Goal: Find specific page/section: Find specific page/section

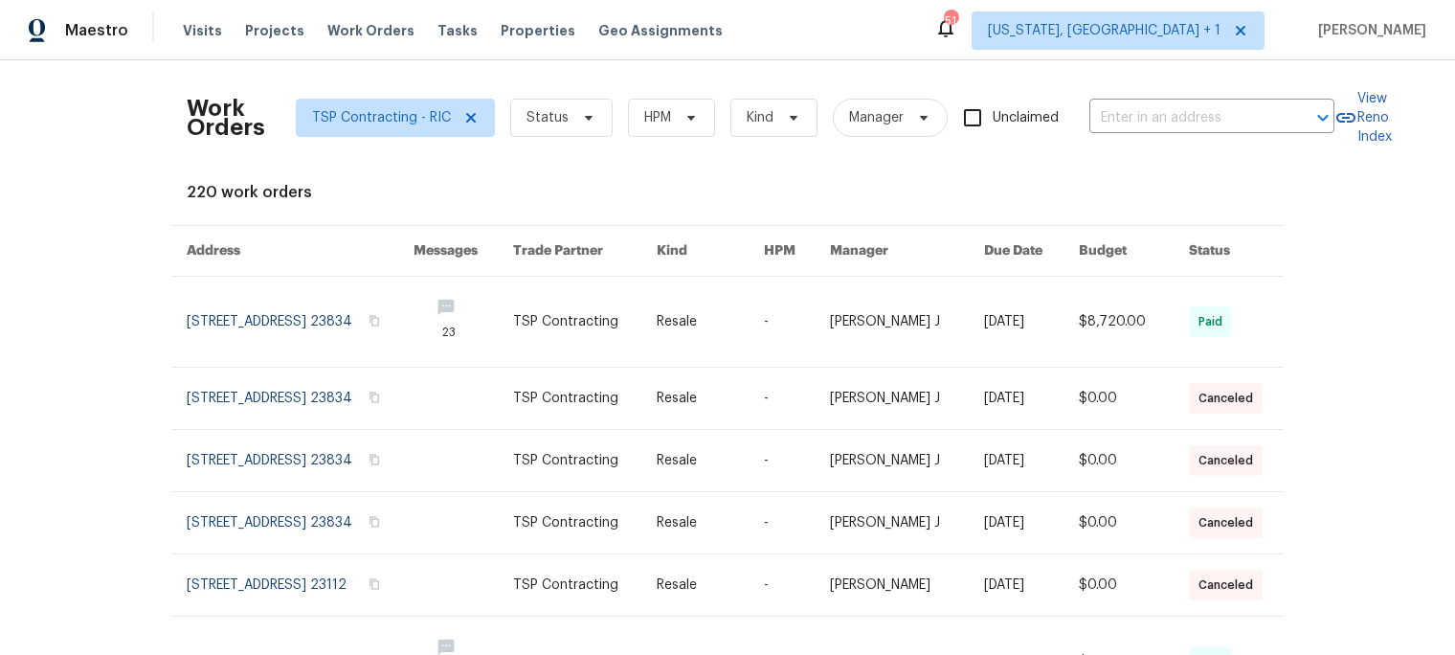
scroll to position [427, 0]
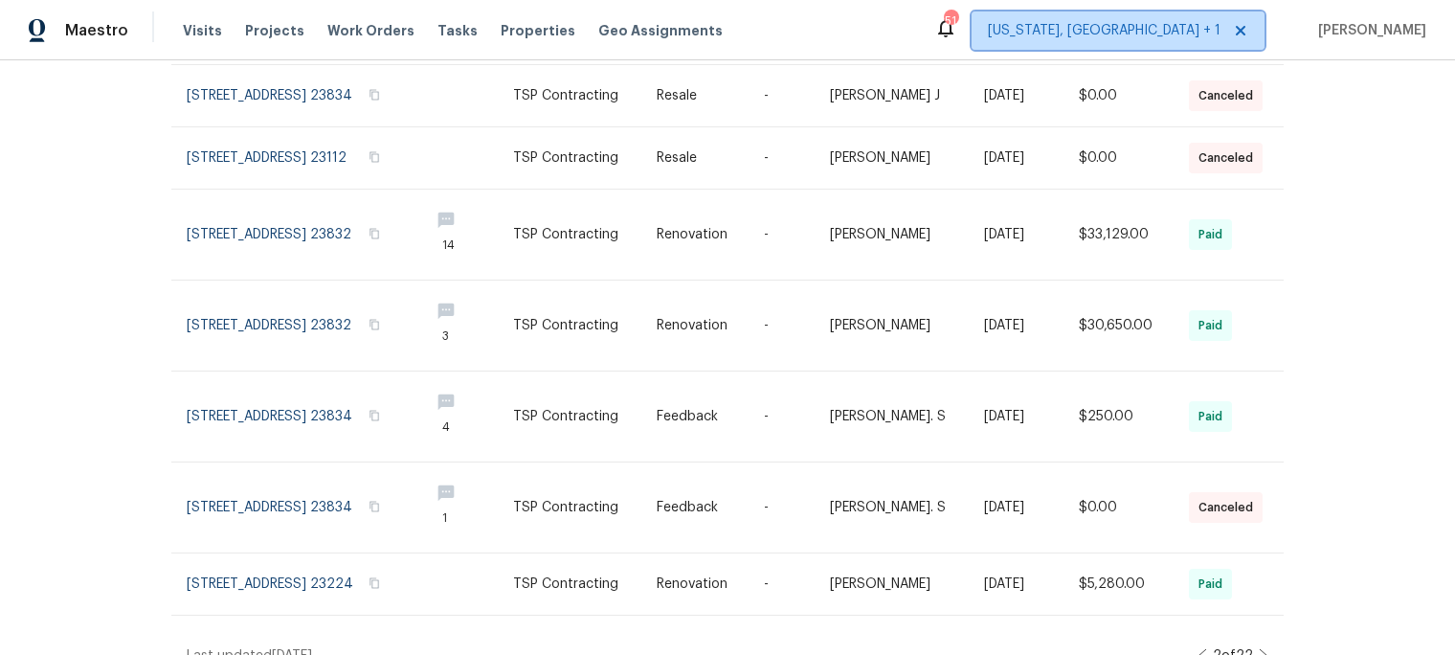
click at [1180, 17] on span "[US_STATE], [GEOGRAPHIC_DATA] + 1" at bounding box center [1118, 30] width 293 height 38
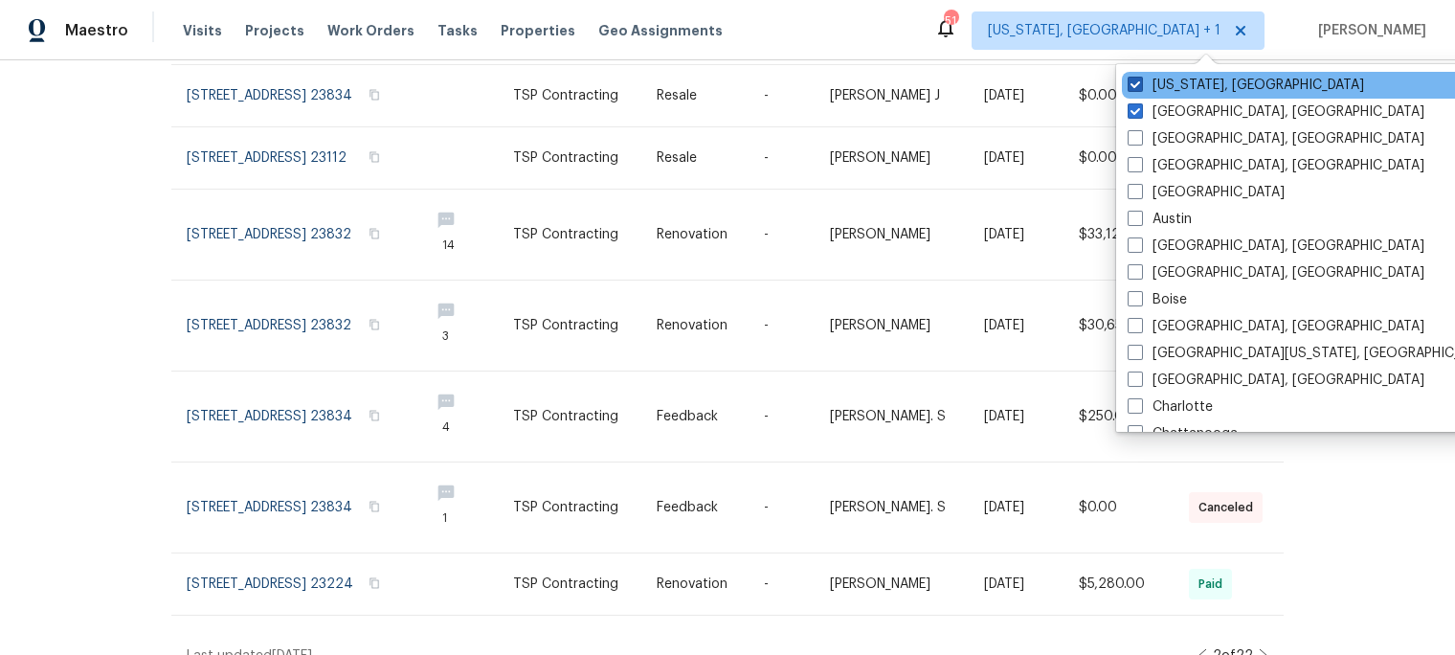
click at [1133, 86] on span at bounding box center [1135, 84] width 15 height 15
click at [1133, 86] on input "[US_STATE], [GEOGRAPHIC_DATA]" at bounding box center [1134, 82] width 12 height 12
checkbox input "false"
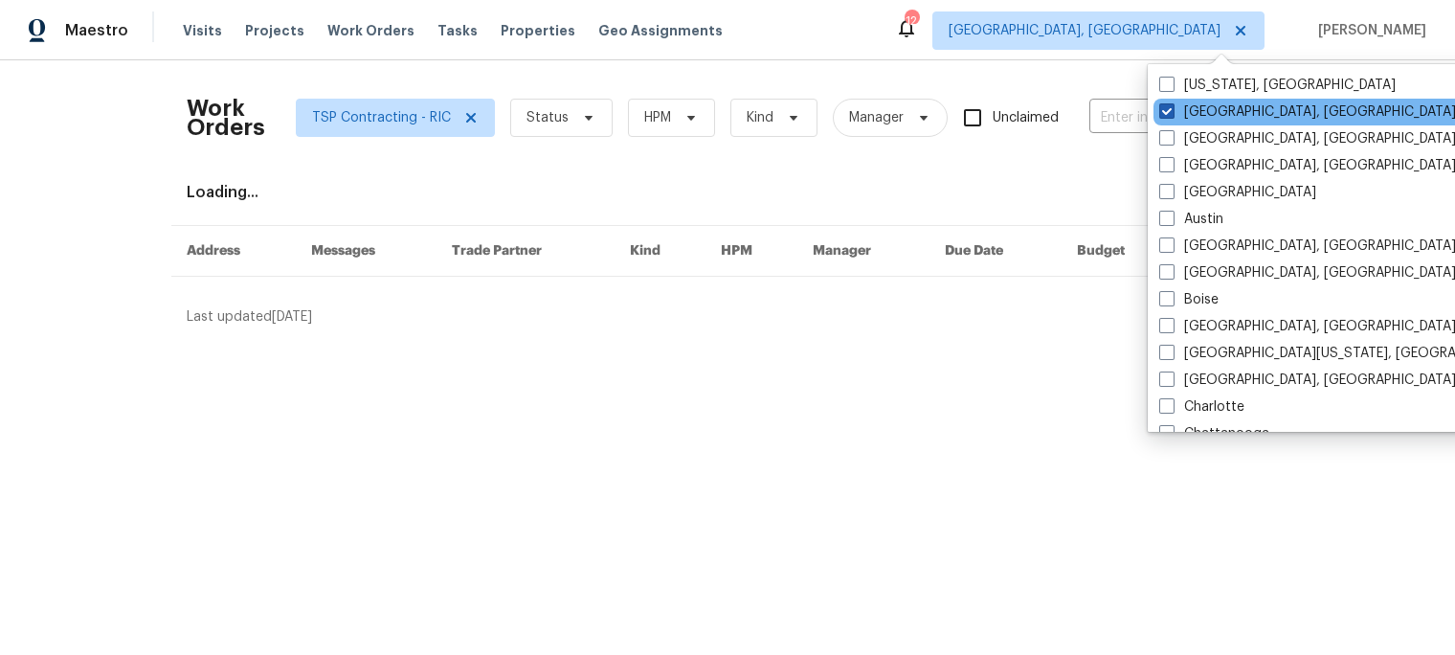
click at [1164, 109] on span at bounding box center [1166, 110] width 15 height 15
click at [1164, 109] on input "[GEOGRAPHIC_DATA], [GEOGRAPHIC_DATA]" at bounding box center [1165, 108] width 12 height 12
checkbox input "false"
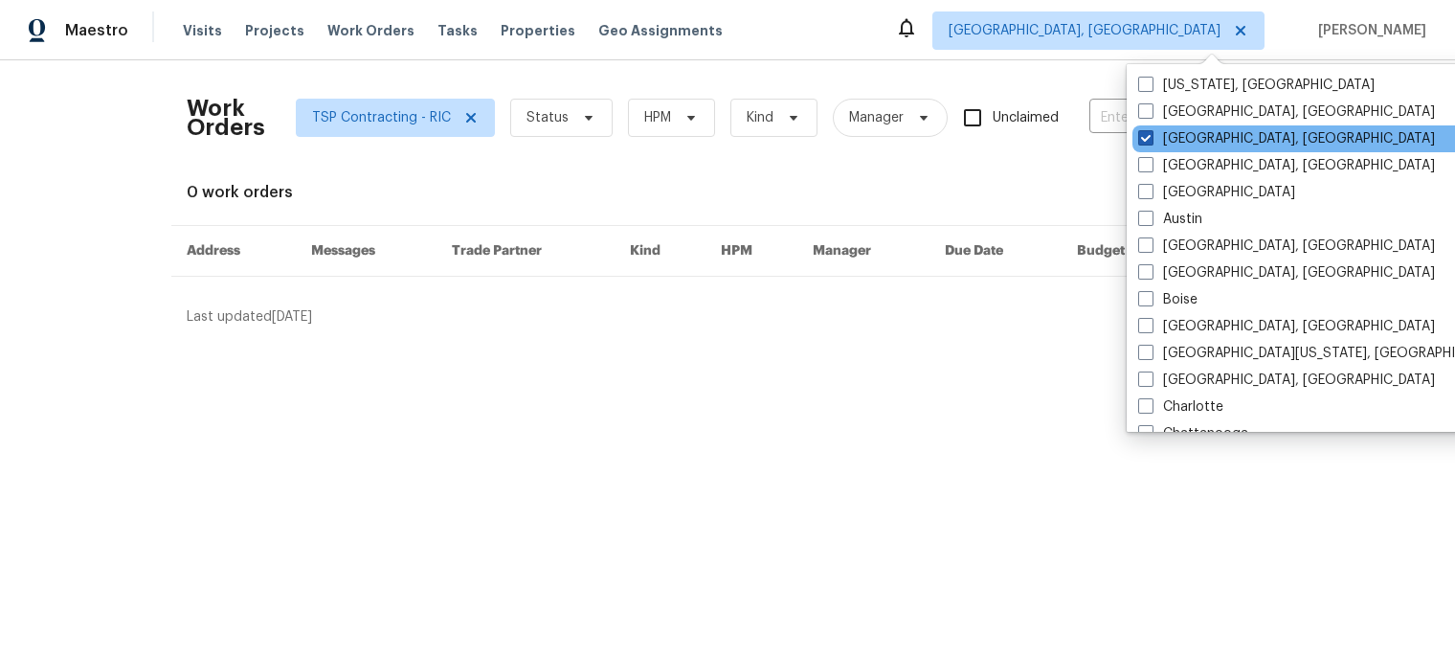
click at [1143, 132] on span at bounding box center [1145, 137] width 15 height 15
click at [1143, 132] on input "[GEOGRAPHIC_DATA], [GEOGRAPHIC_DATA]" at bounding box center [1144, 135] width 12 height 12
checkbox input "true"
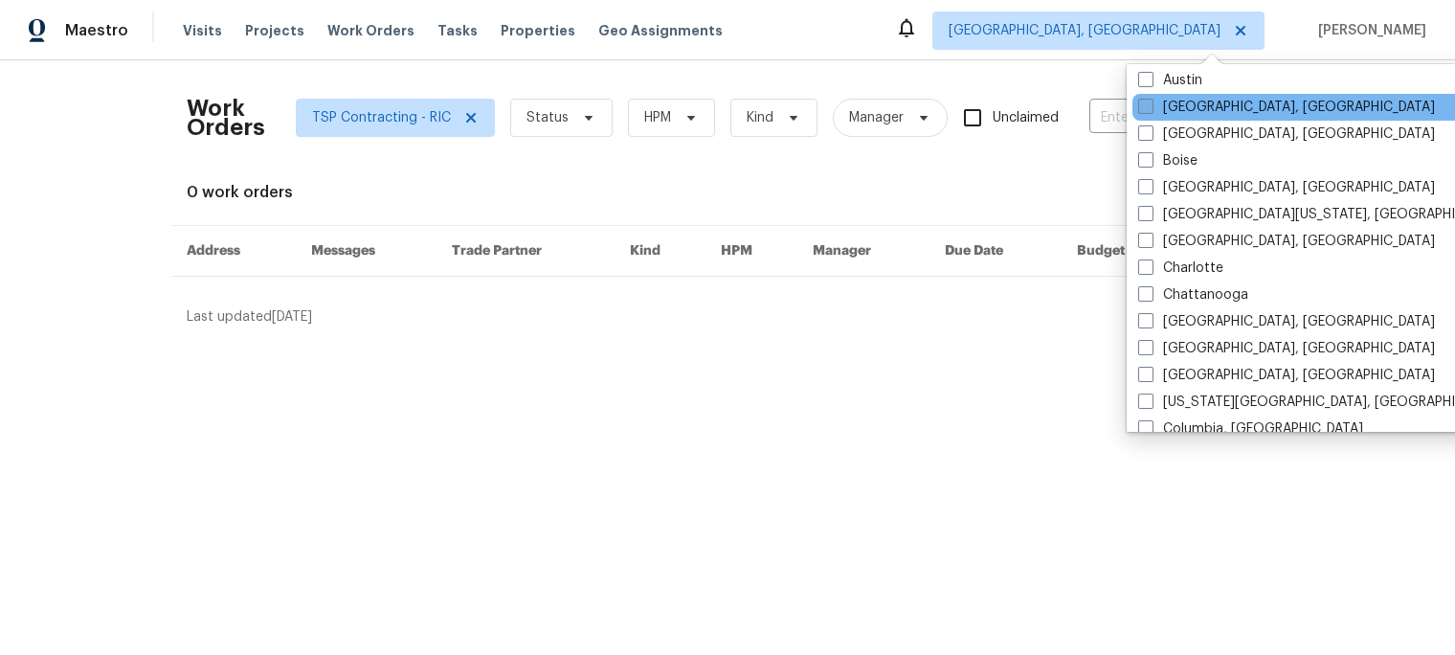
scroll to position [141, 0]
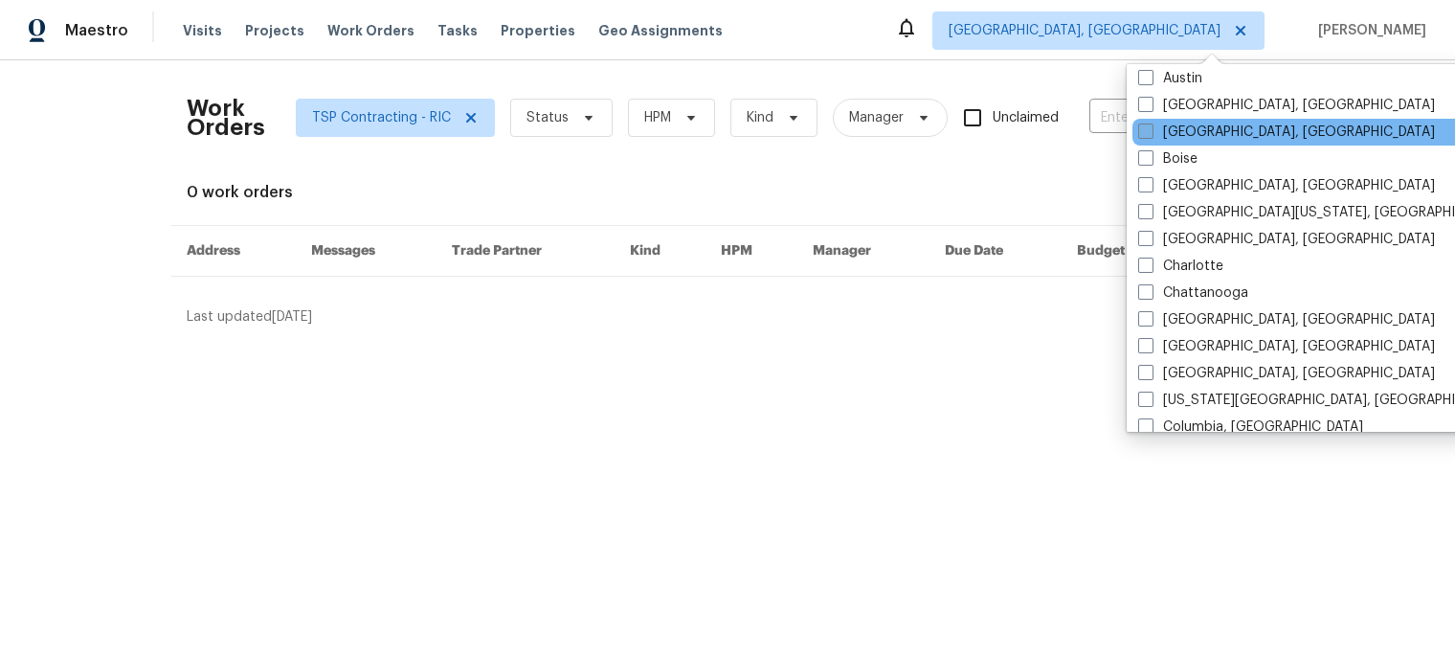
click at [1142, 134] on span at bounding box center [1145, 130] width 15 height 15
click at [1142, 134] on input "[GEOGRAPHIC_DATA], [GEOGRAPHIC_DATA]" at bounding box center [1144, 129] width 12 height 12
checkbox input "true"
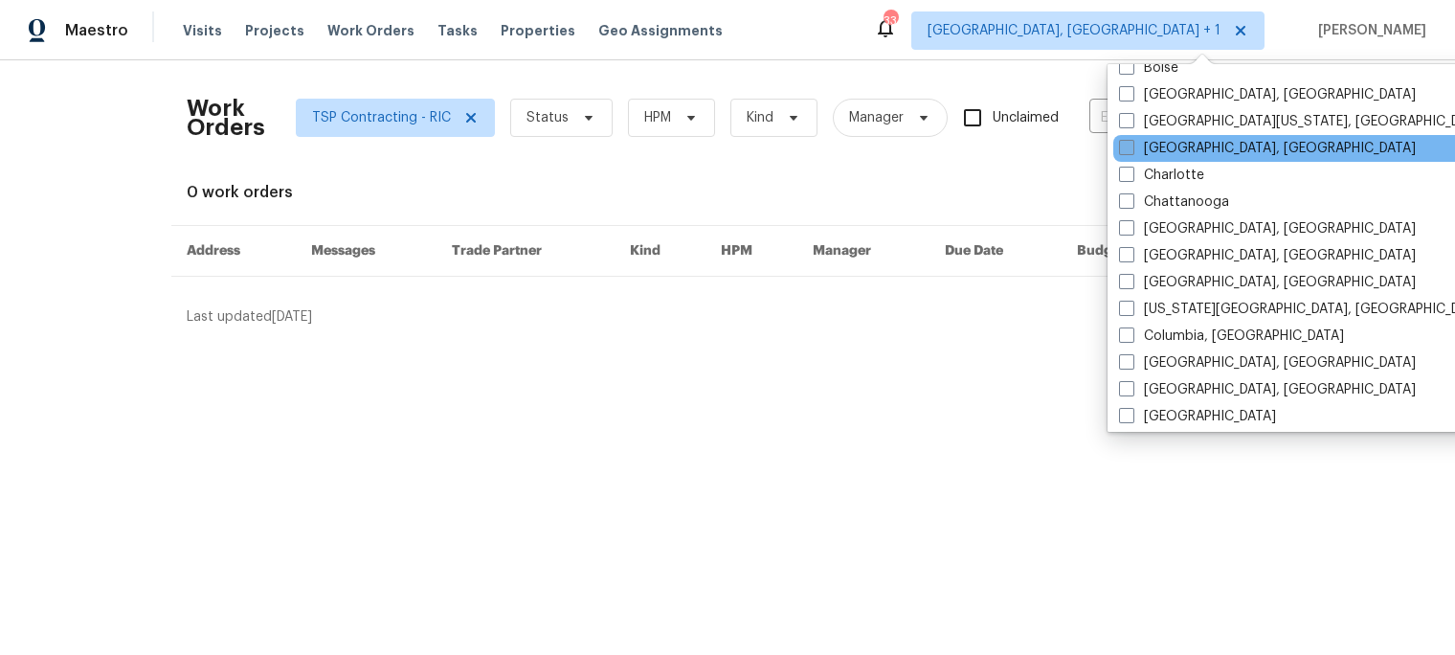
scroll to position [235, 0]
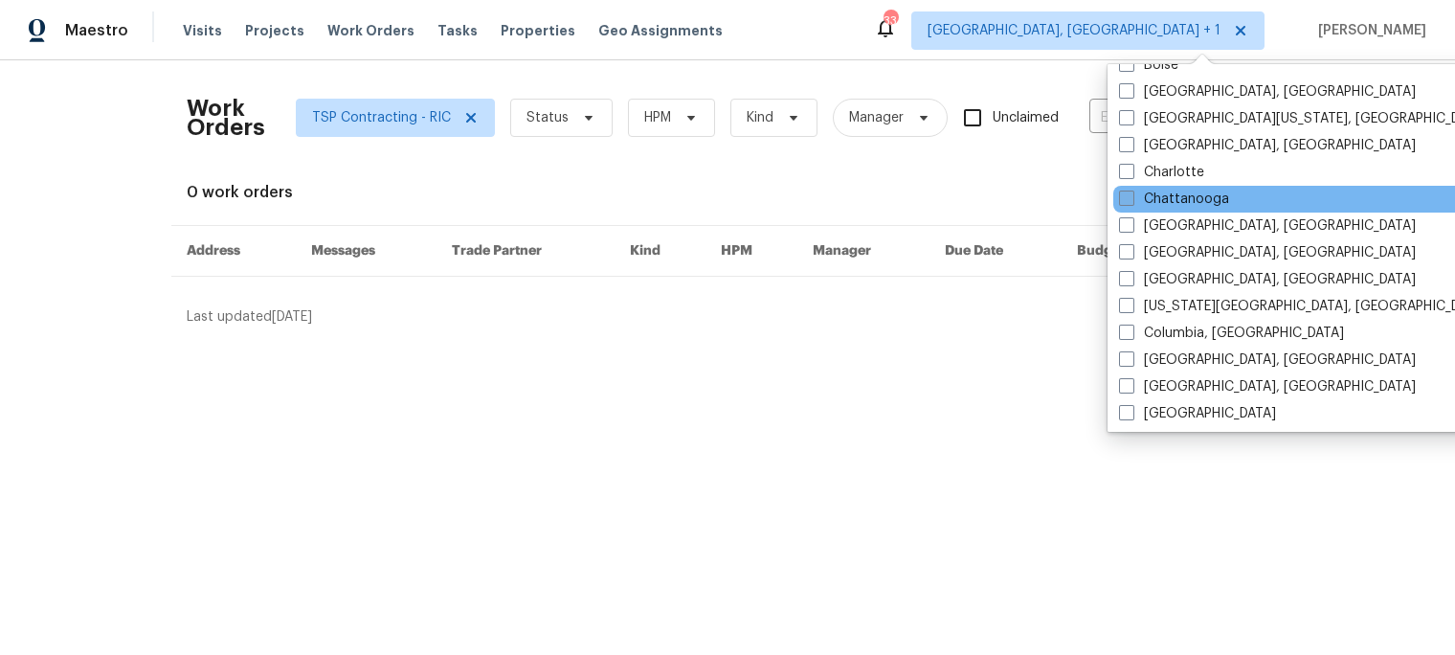
click at [1132, 192] on span at bounding box center [1126, 198] width 15 height 15
click at [1132, 192] on input "Chattanooga" at bounding box center [1125, 196] width 12 height 12
checkbox input "true"
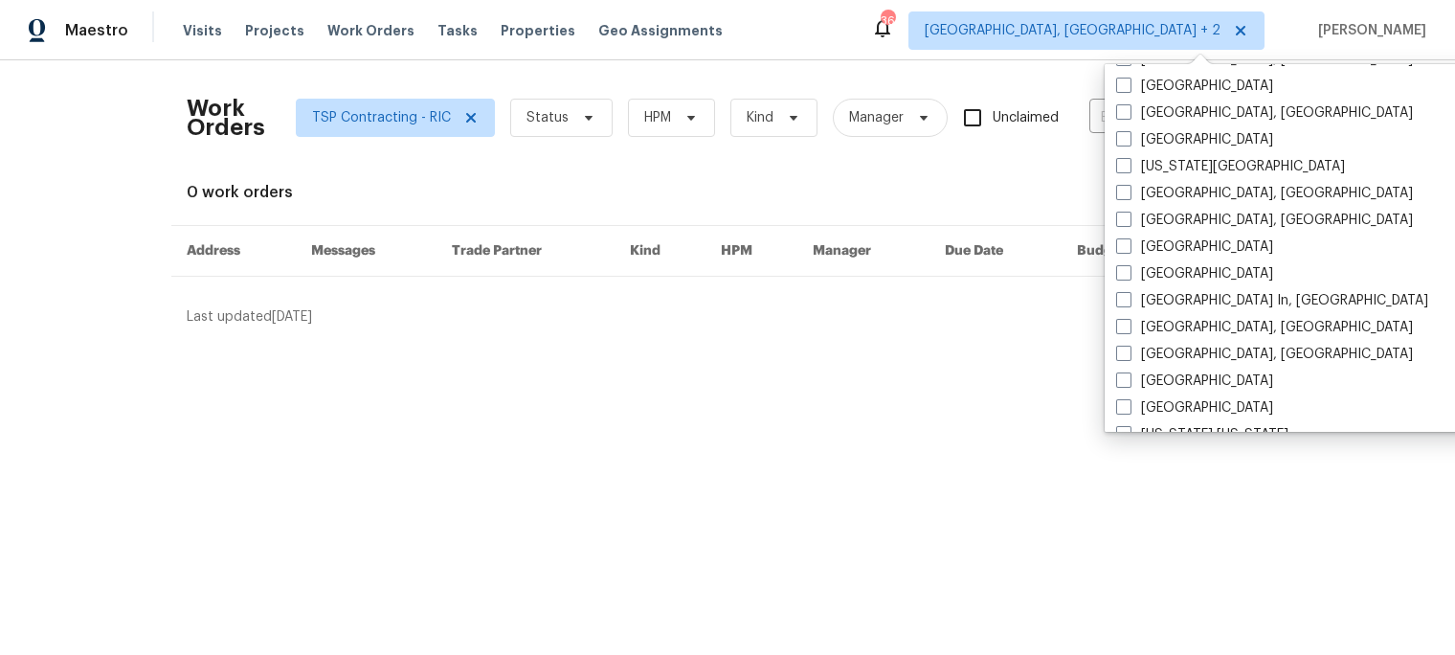
scroll to position [700, 0]
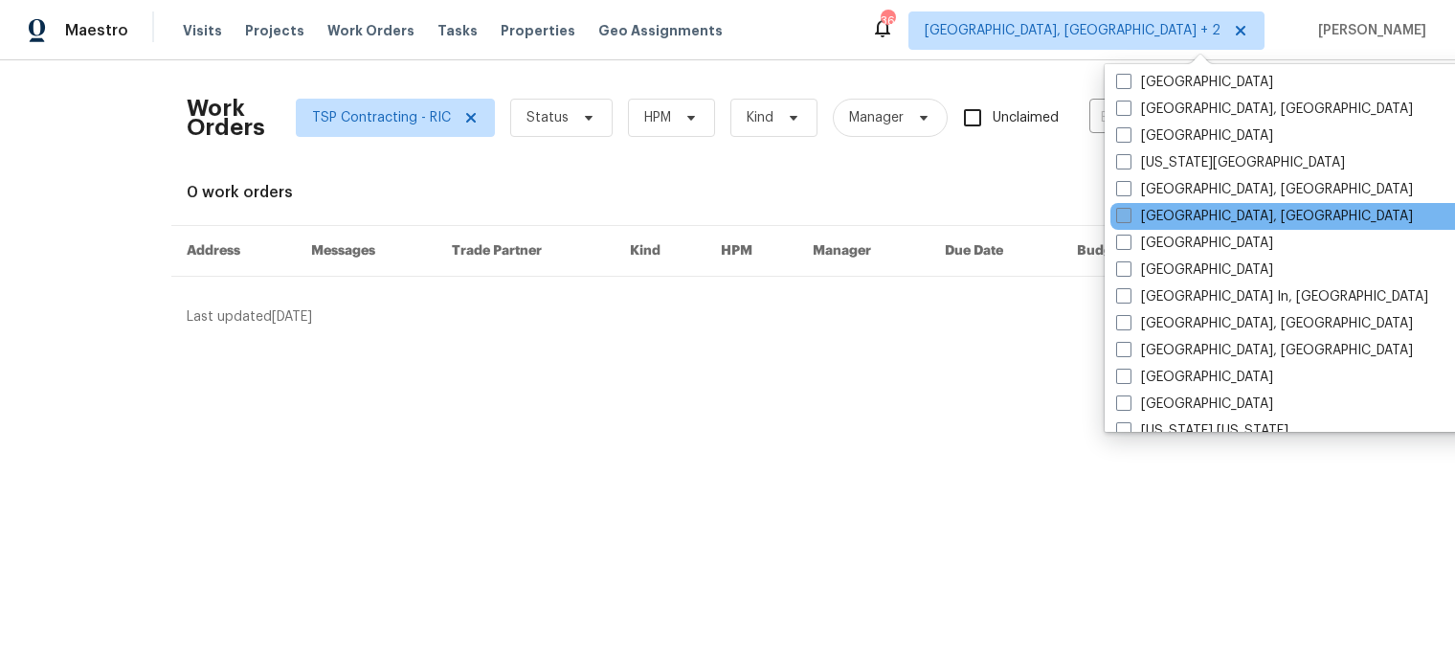
click at [1124, 213] on span at bounding box center [1123, 215] width 15 height 15
click at [1124, 213] on input "[GEOGRAPHIC_DATA], [GEOGRAPHIC_DATA]" at bounding box center [1122, 213] width 12 height 12
checkbox input "true"
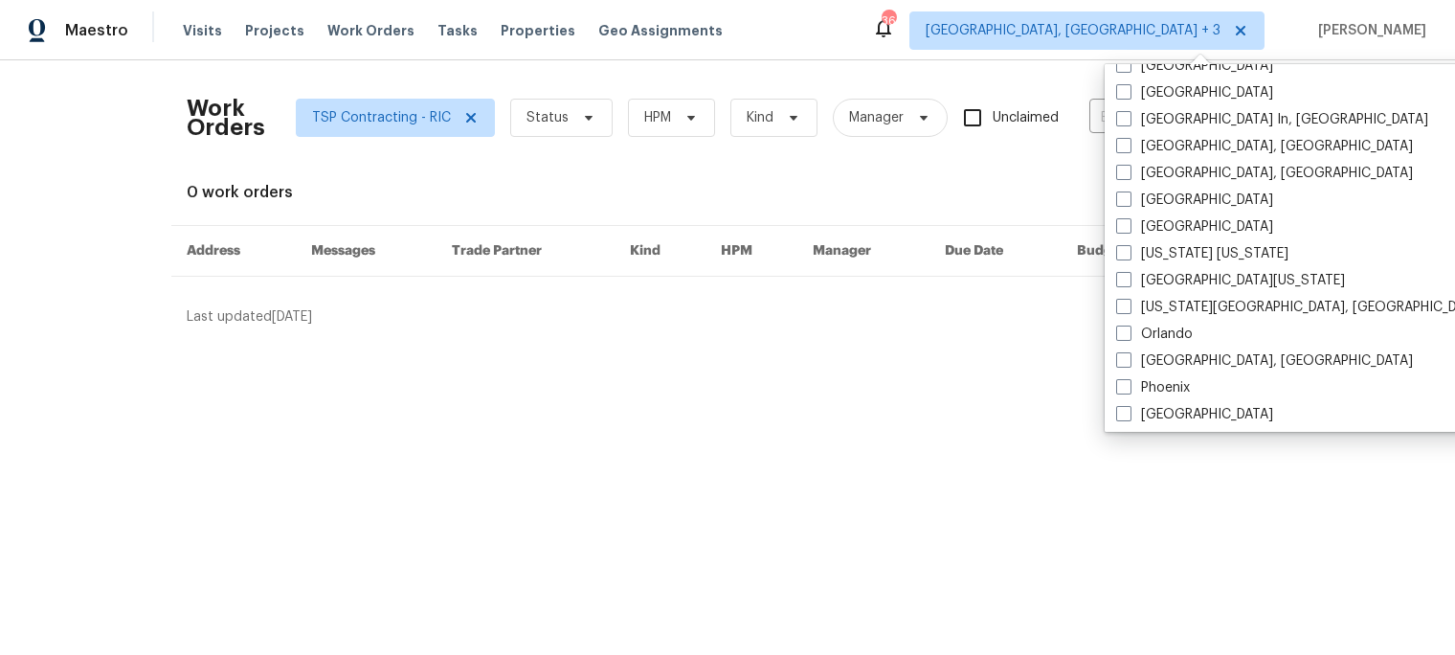
scroll to position [948, 0]
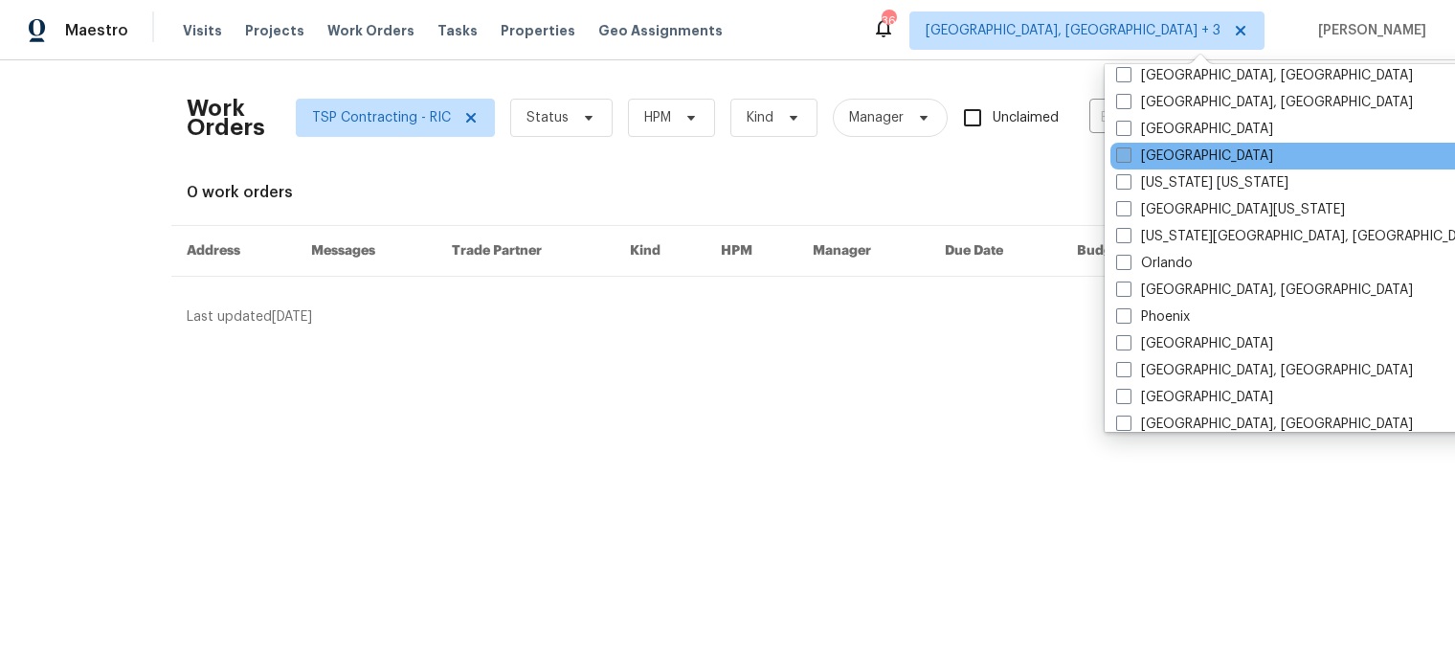
click at [1116, 163] on label "[GEOGRAPHIC_DATA]" at bounding box center [1194, 155] width 157 height 19
click at [1116, 159] on input "[GEOGRAPHIC_DATA]" at bounding box center [1122, 152] width 12 height 12
checkbox input "true"
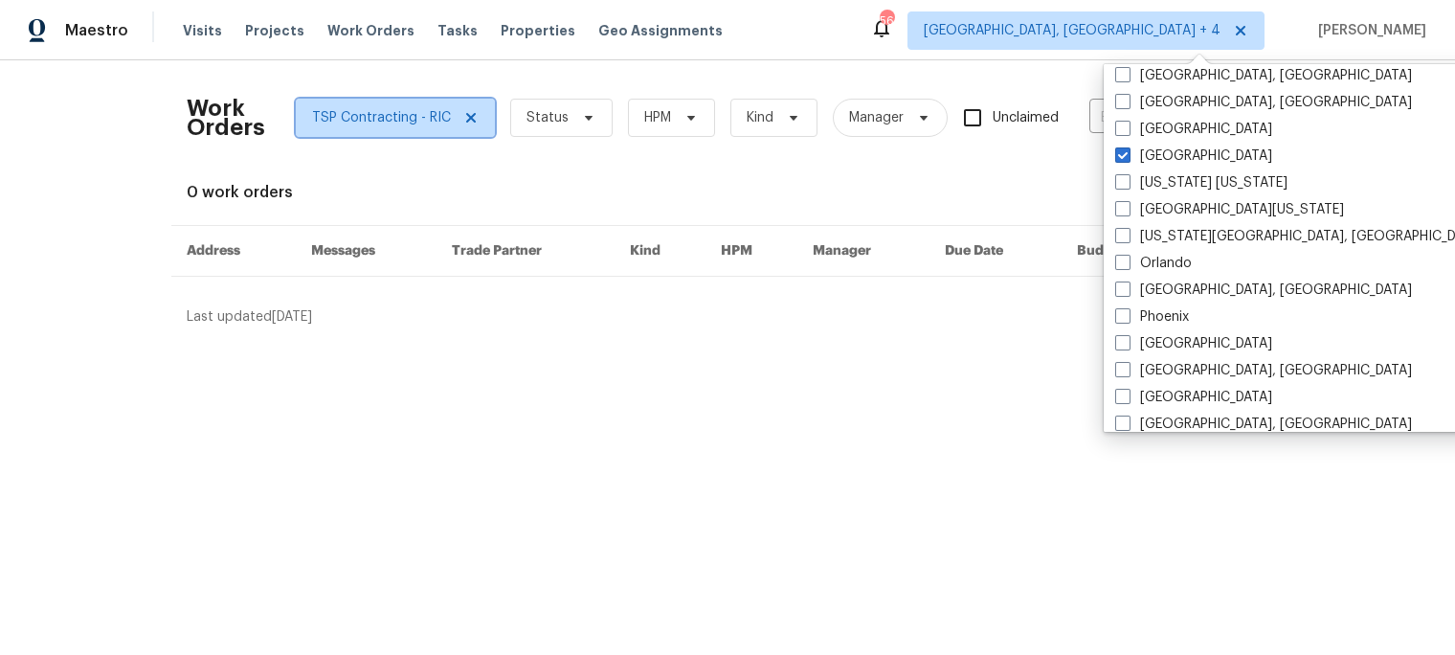
click at [463, 117] on icon at bounding box center [470, 117] width 15 height 15
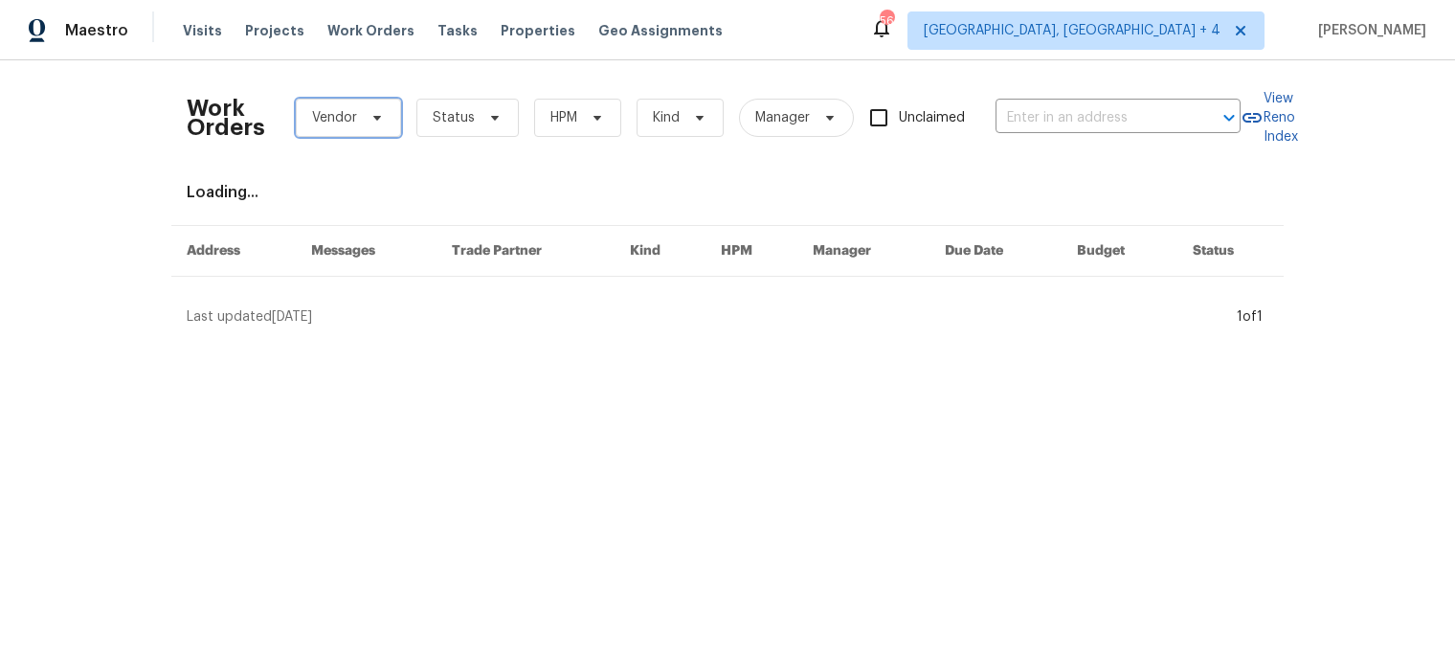
click at [348, 114] on span "Vendor" at bounding box center [334, 117] width 45 height 19
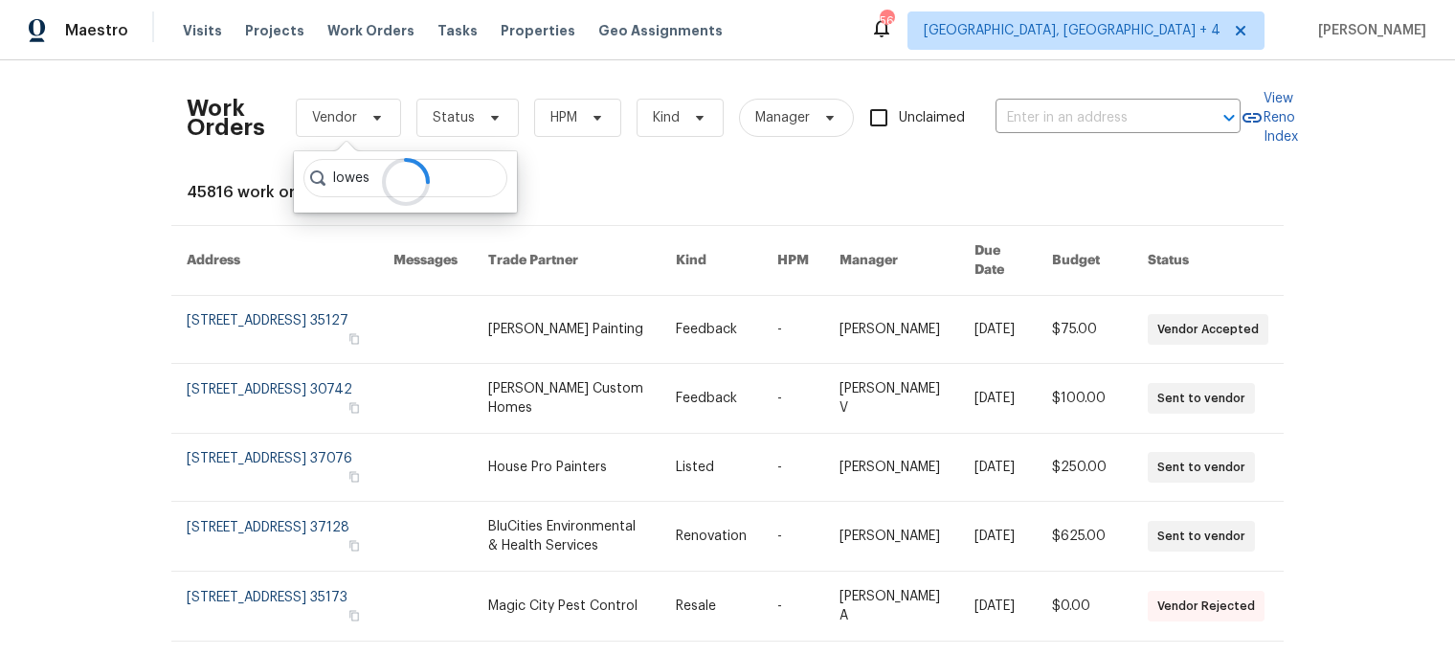
type input "lowes"
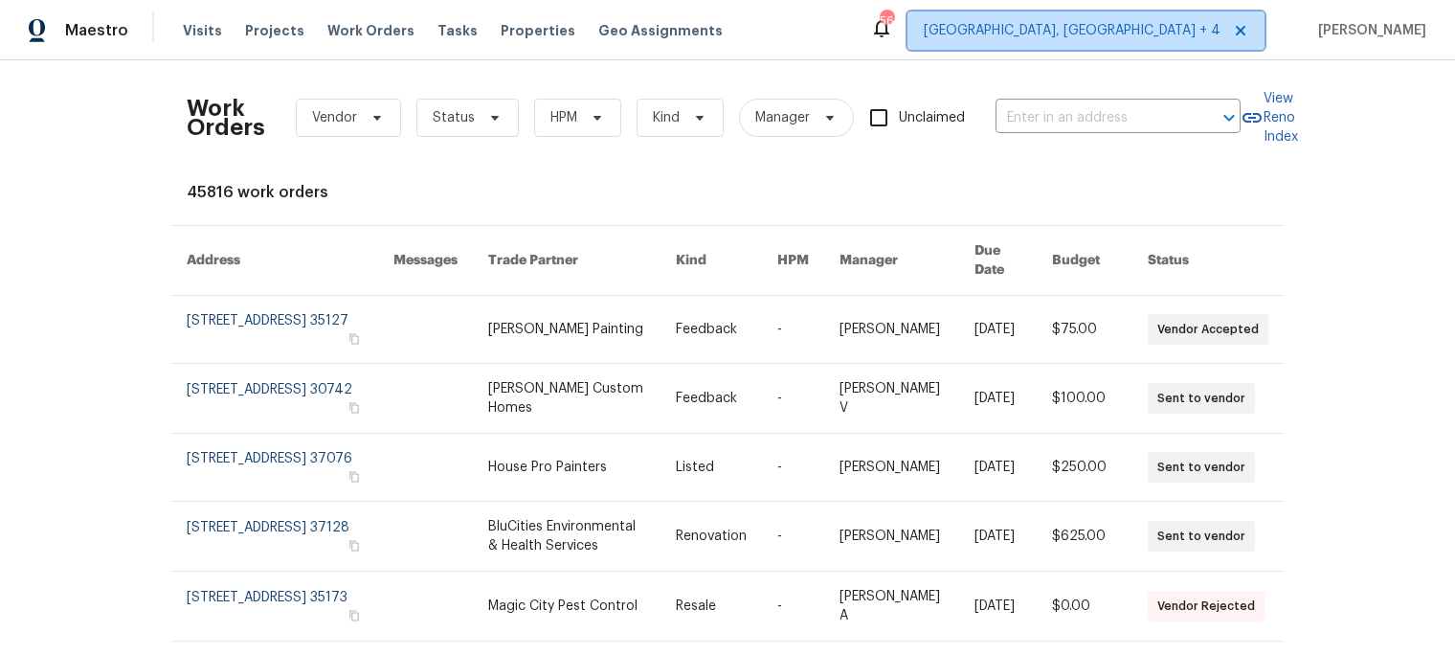
click at [1182, 31] on span "[GEOGRAPHIC_DATA], [GEOGRAPHIC_DATA] + 4" at bounding box center [1072, 30] width 297 height 19
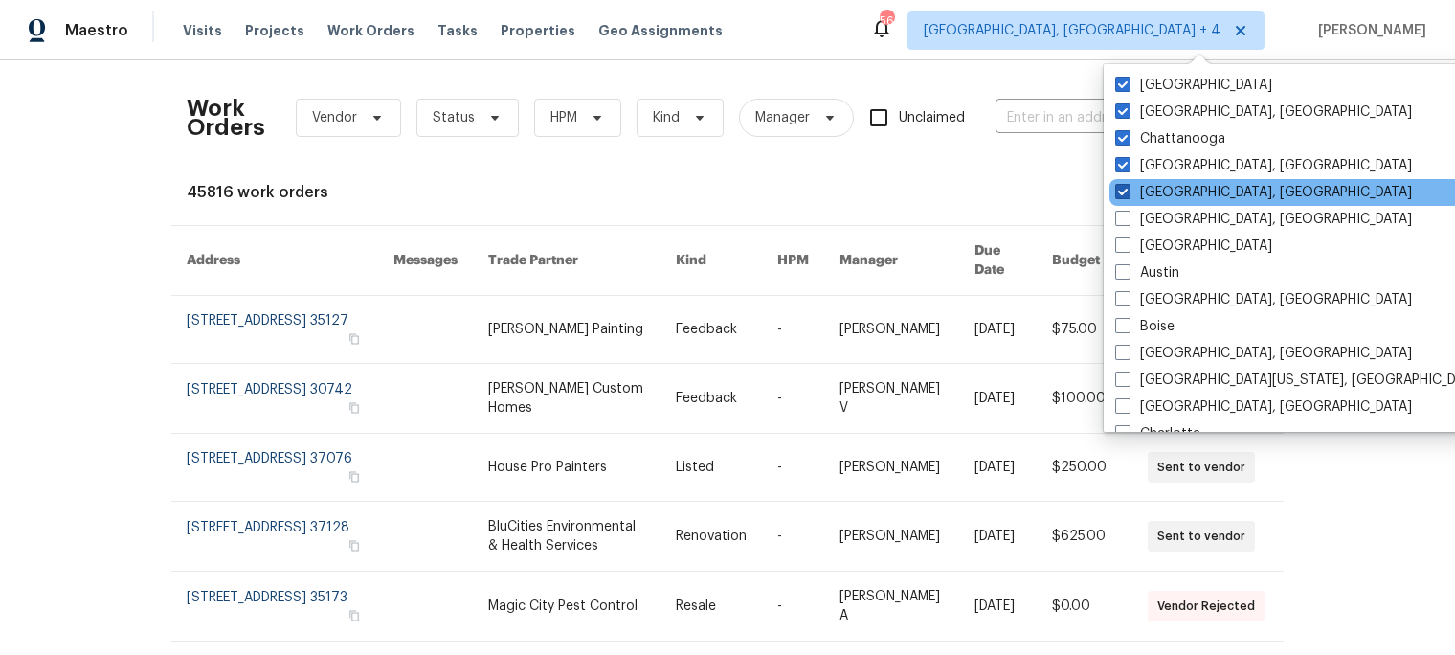
click at [1125, 189] on span at bounding box center [1122, 191] width 15 height 15
click at [1125, 189] on input "[GEOGRAPHIC_DATA], [GEOGRAPHIC_DATA]" at bounding box center [1121, 189] width 12 height 12
checkbox input "false"
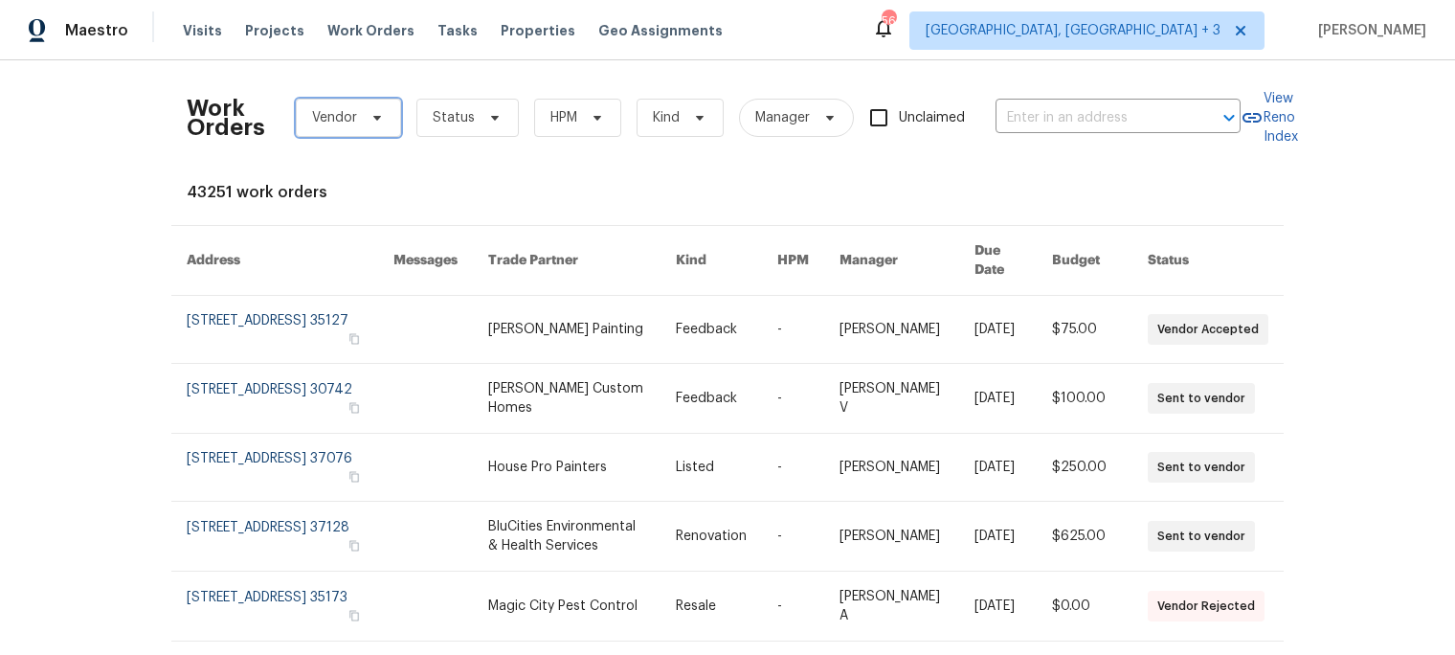
click at [376, 120] on icon at bounding box center [377, 117] width 15 height 15
type input "lowes"
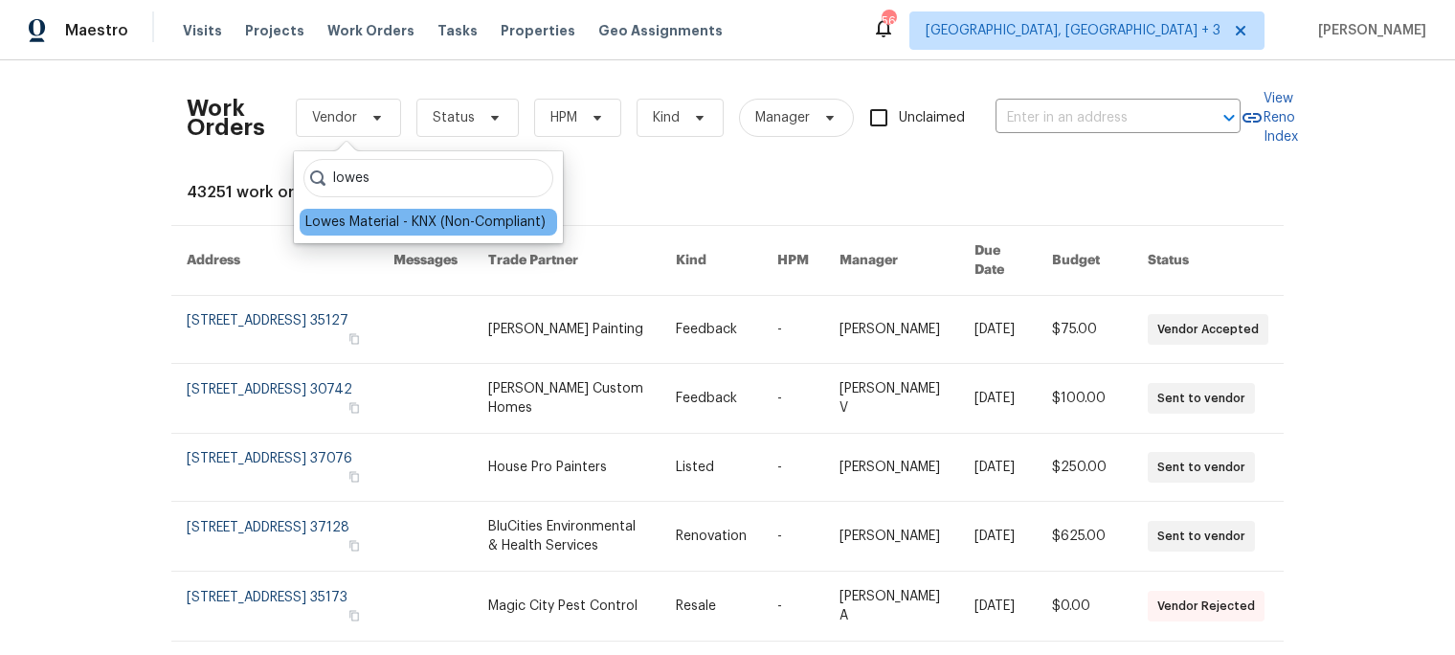
click at [459, 226] on div "Lowes Material - KNX (Non-Compliant)" at bounding box center [425, 222] width 240 height 19
